Goal: Task Accomplishment & Management: Manage account settings

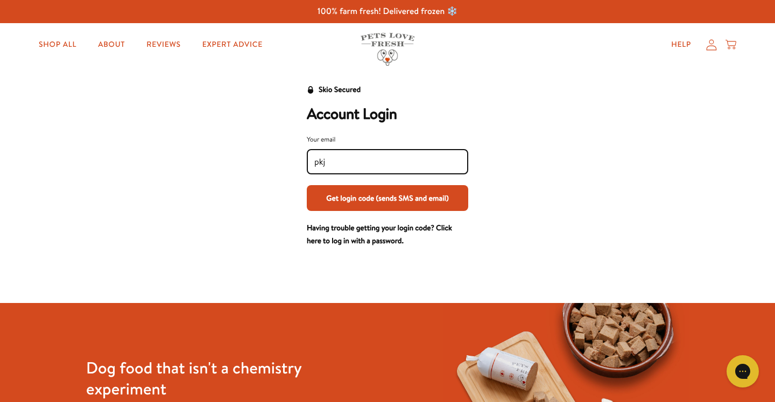
type input "[EMAIL_ADDRESS][DOMAIN_NAME]"
click at [393, 192] on button "Get login code (sends SMS and email)" at bounding box center [387, 198] width 161 height 26
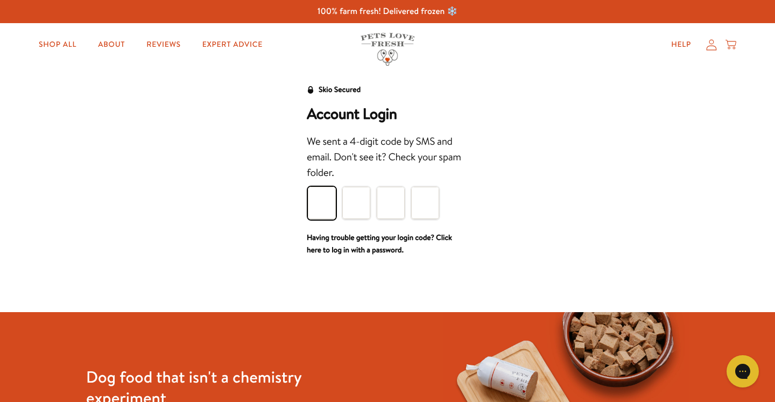
type input "7"
type input "3"
type input "8"
type input "9"
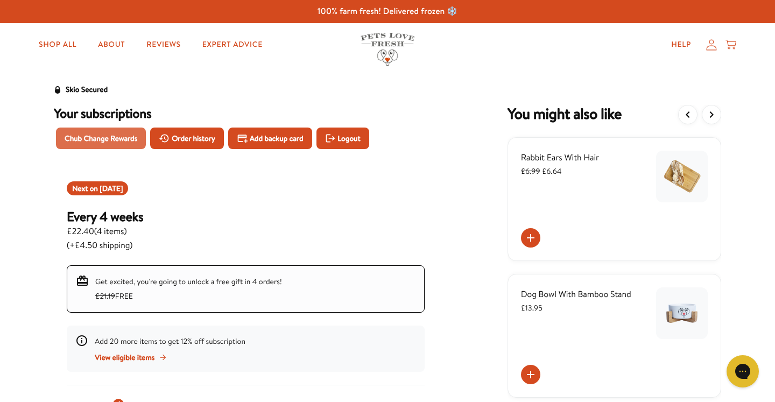
click at [99, 132] on span "Chub Change Rewards" at bounding box center [101, 138] width 73 height 12
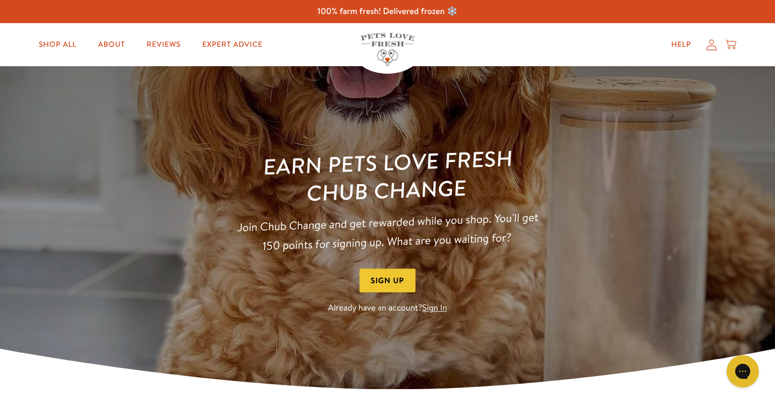
click at [431, 305] on link "Sign In" at bounding box center [434, 308] width 25 height 12
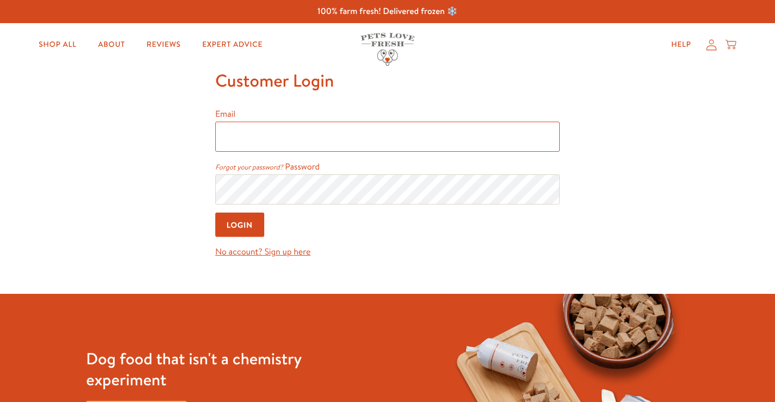
click at [272, 139] on input "Email" at bounding box center [387, 137] width 344 height 30
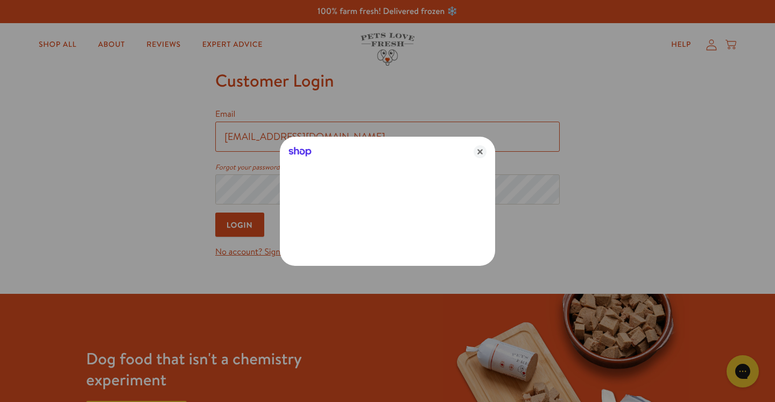
type input "pkjnorth@gmail.com"
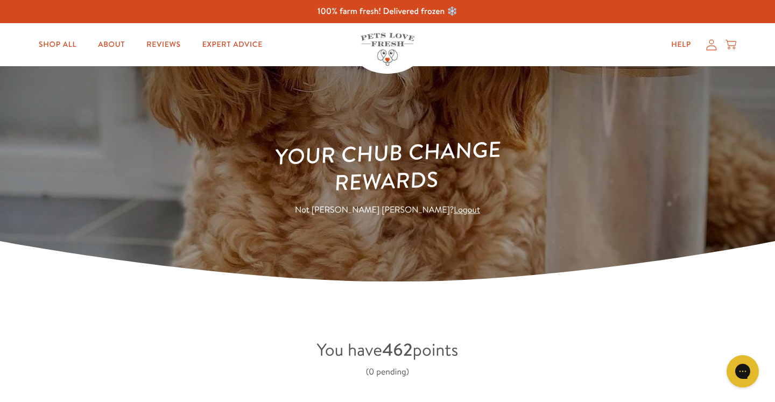
click at [713, 41] on icon at bounding box center [712, 44] width 10 height 11
